Goal: Task Accomplishment & Management: Use online tool/utility

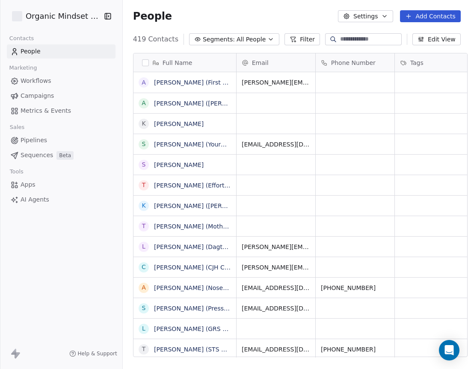
scroll to position [325, 355]
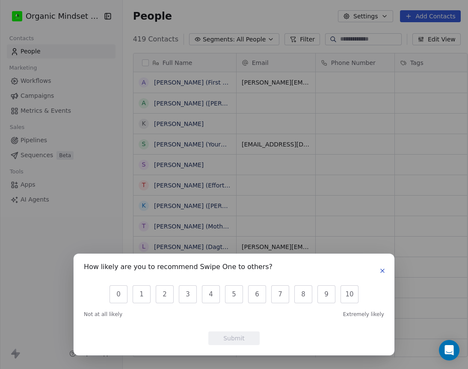
click at [378, 269] on button "button" at bounding box center [382, 271] width 10 height 10
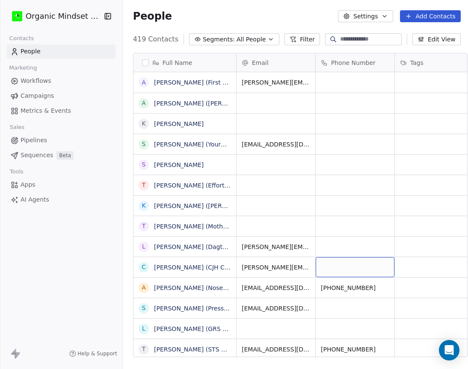
click at [412, 12] on button "Add Contacts" at bounding box center [430, 16] width 60 height 12
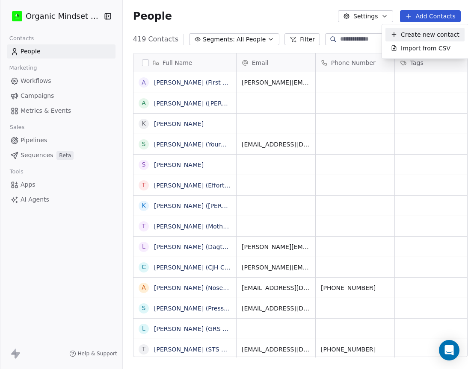
click at [409, 14] on html "Organic Mindset Agency Inc Contacts People Marketing Workflows Campaigns Metric…" at bounding box center [234, 184] width 468 height 369
click at [406, 14] on button "Add Contacts" at bounding box center [430, 16] width 60 height 12
click at [405, 31] on span "Create new contact" at bounding box center [430, 34] width 59 height 9
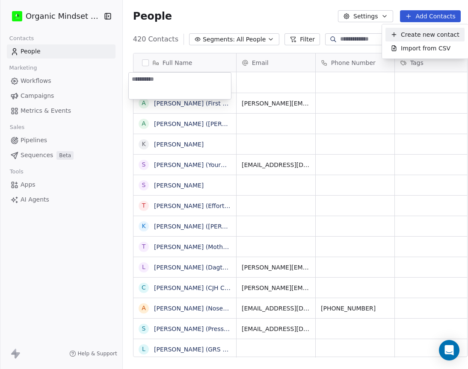
scroll to position [325, 356]
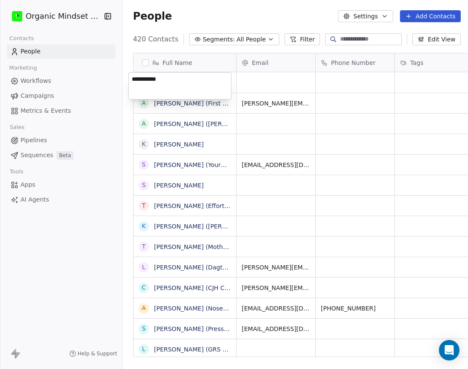
type textarea "**********"
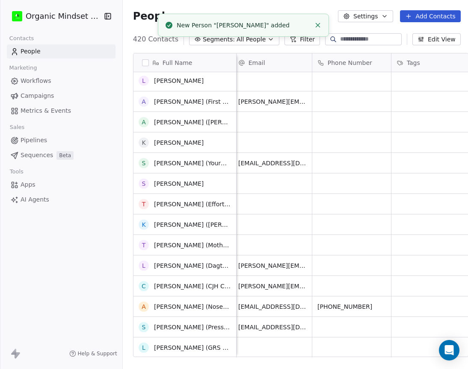
scroll to position [5, 0]
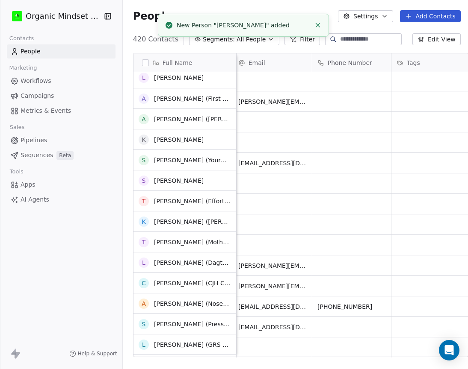
click at [171, 83] on div "L [PERSON_NAME] A [PERSON_NAME] (First Steps Financial) A [PERSON_NAME] ([PERSO…" at bounding box center [184, 215] width 103 height 286
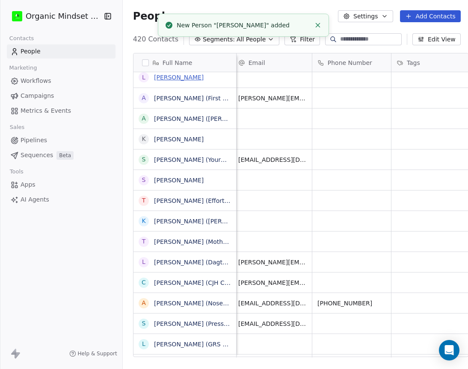
click at [173, 74] on link "[PERSON_NAME]" at bounding box center [179, 77] width 50 height 7
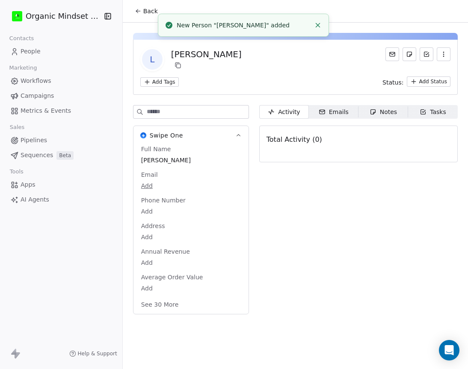
click at [384, 118] on span "Notes Notes" at bounding box center [383, 112] width 50 height 14
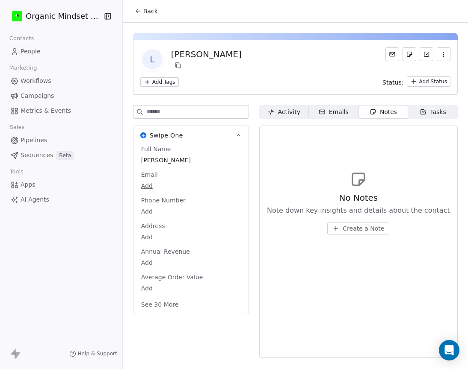
click at [355, 225] on span "Create a Note" at bounding box center [362, 228] width 41 height 9
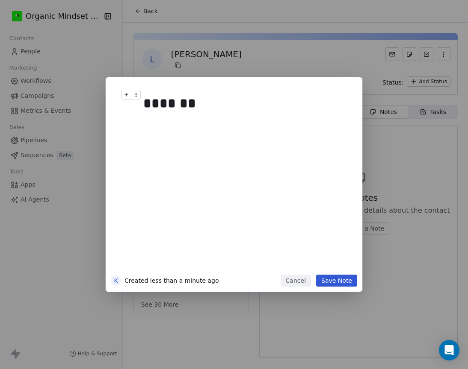
click at [218, 156] on div "*******" at bounding box center [246, 181] width 207 height 182
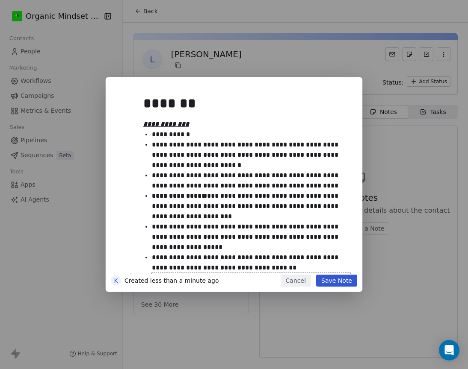
click at [349, 283] on button "Save Note" at bounding box center [336, 281] width 41 height 12
